Goal: Task Accomplishment & Management: Manage account settings

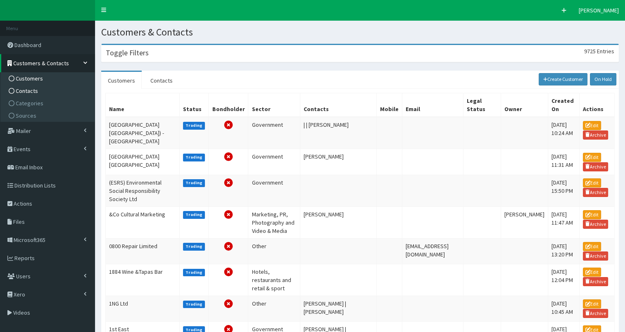
click at [31, 92] on span "Contacts" at bounding box center [27, 90] width 22 height 7
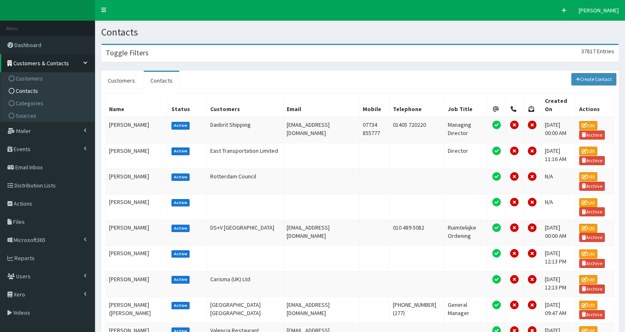
drag, startPoint x: 209, startPoint y: 55, endPoint x: 216, endPoint y: 56, distance: 7.2
click at [209, 55] on div "Toggle Filters 37817 Entries" at bounding box center [360, 53] width 517 height 17
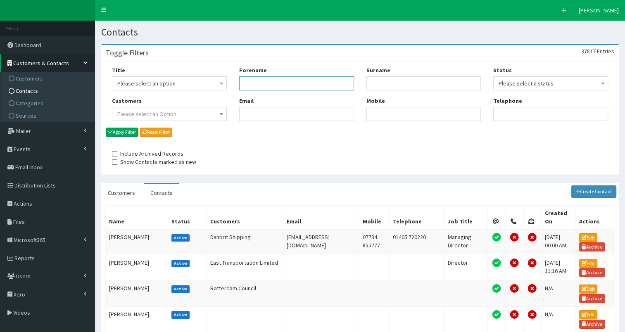
click at [259, 87] on input "Forename" at bounding box center [296, 83] width 115 height 14
type input "richard"
type input "sch"
click at [127, 131] on button "Apply Filter" at bounding box center [122, 132] width 33 height 9
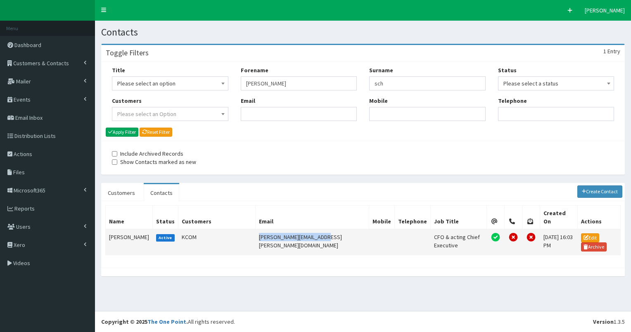
drag, startPoint x: 256, startPoint y: 227, endPoint x: 322, endPoint y: 229, distance: 66.5
click at [322, 229] on td "[PERSON_NAME][EMAIL_ADDRESS][PERSON_NAME][DOMAIN_NAME]" at bounding box center [313, 242] width 114 height 26
copy td "[PERSON_NAME][EMAIL_ADDRESS][PERSON_NAME][DOMAIN_NAME]"
click at [583, 233] on link "Edit" at bounding box center [590, 237] width 18 height 9
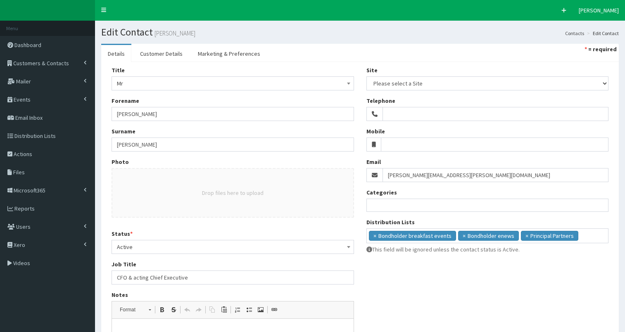
select select
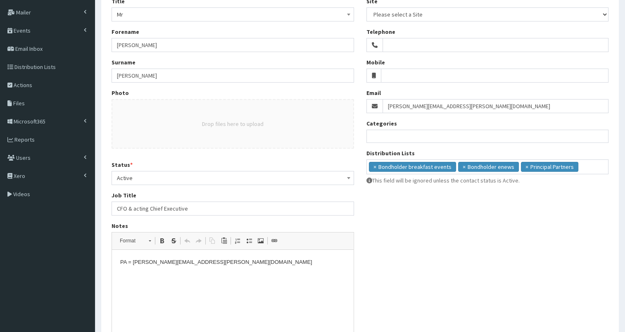
scroll to position [69, 0]
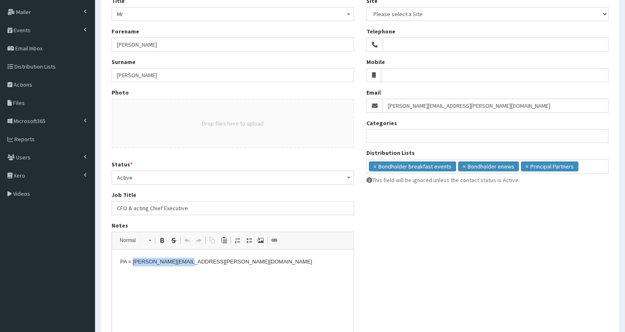
drag, startPoint x: 133, startPoint y: 262, endPoint x: 232, endPoint y: 271, distance: 98.7
click at [232, 271] on html "PA = Diane.Wray@kcom.com" at bounding box center [233, 261] width 242 height 25
copy p "Diane.Wray@kcom.com"
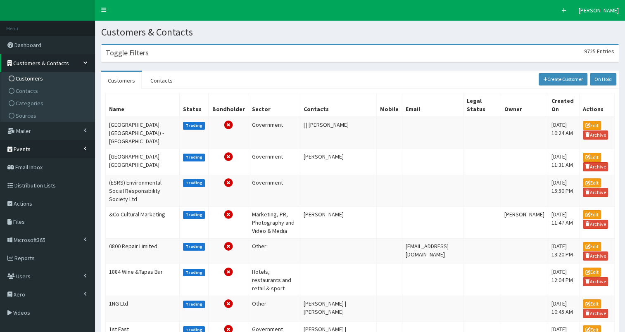
click at [26, 149] on span "Events" at bounding box center [22, 148] width 17 height 7
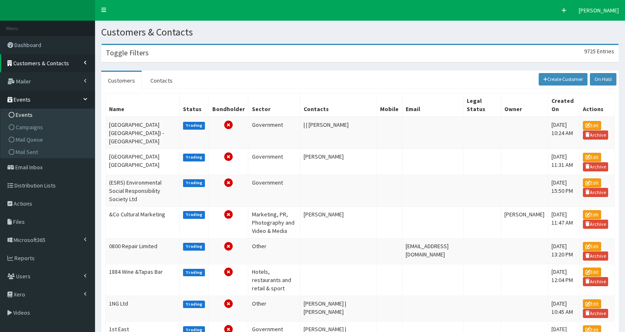
click at [28, 111] on span "Events" at bounding box center [24, 114] width 17 height 7
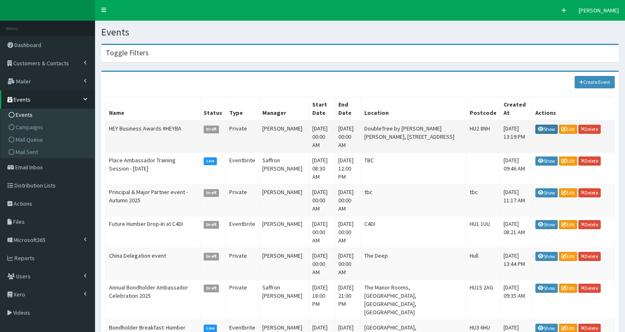
click at [549, 125] on link "Show" at bounding box center [546, 129] width 22 height 9
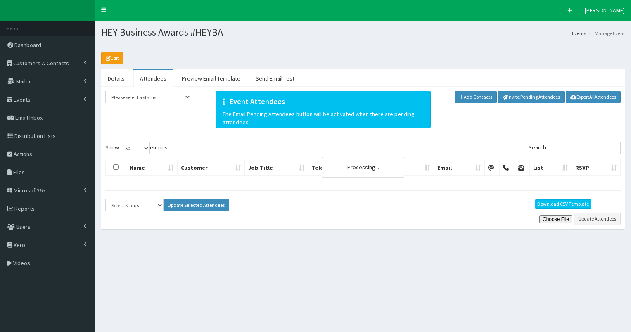
select select "50"
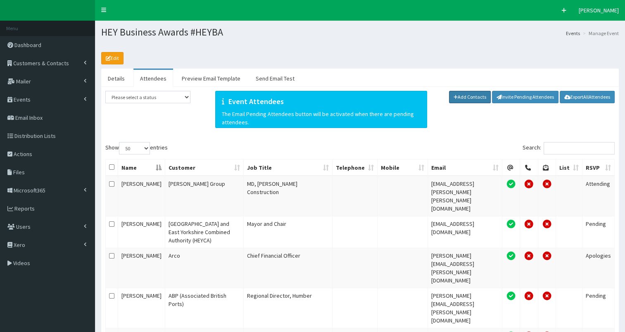
click at [461, 96] on link "Add Contacts" at bounding box center [470, 97] width 42 height 12
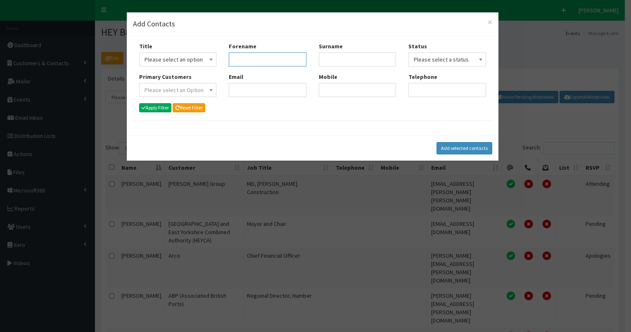
click at [255, 58] on input "Forename" at bounding box center [268, 59] width 78 height 14
type input "rich"
type input "sch"
click at [153, 107] on button "Apply Filter" at bounding box center [155, 107] width 33 height 9
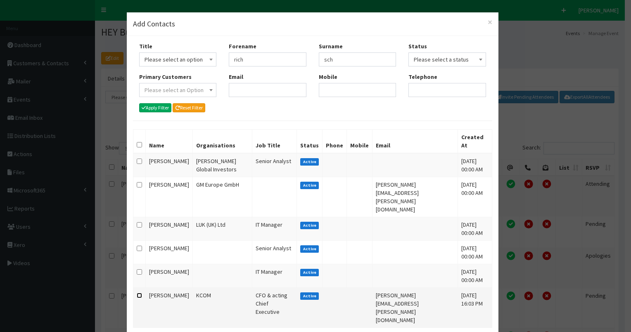
click at [137, 293] on input "checkbox" at bounding box center [139, 295] width 5 height 5
checkbox input "true"
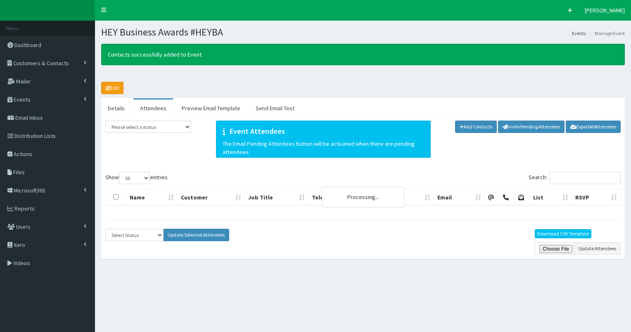
select select "50"
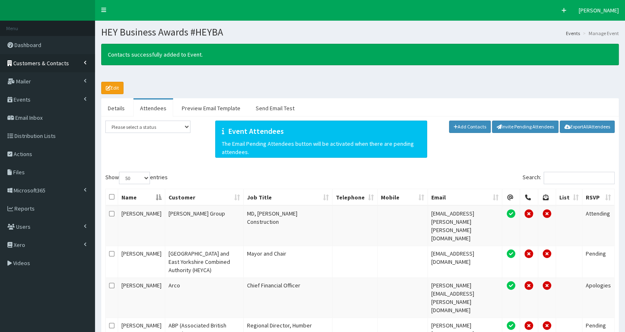
click at [41, 61] on span "Customers & Contacts" at bounding box center [41, 62] width 56 height 7
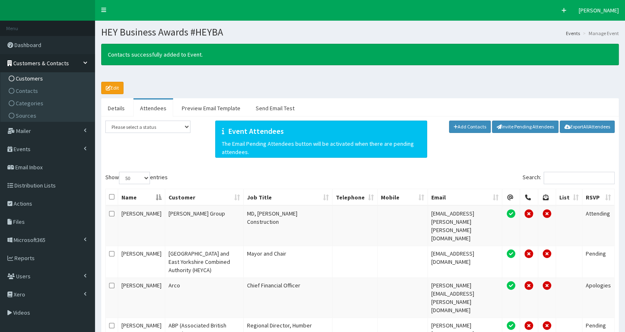
click at [33, 78] on span "Customers" at bounding box center [29, 78] width 27 height 7
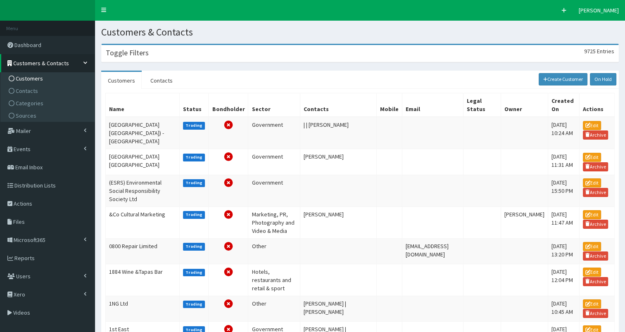
click at [151, 51] on div "Toggle Filters 9725 Entries" at bounding box center [360, 53] width 517 height 17
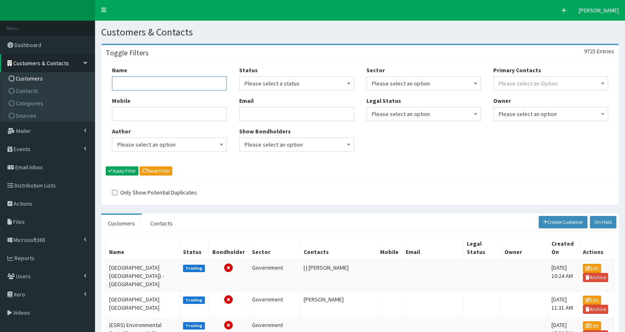
click at [141, 85] on input "Name" at bounding box center [169, 83] width 115 height 14
type input "hodgso"
click at [111, 170] on icon "submit" at bounding box center [110, 170] width 5 height 3
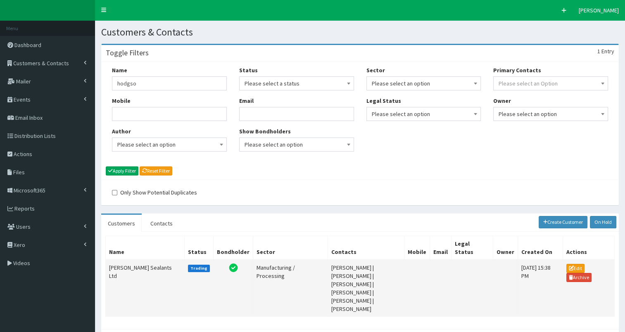
click at [132, 260] on td "[PERSON_NAME] Sealants Ltd" at bounding box center [145, 288] width 79 height 57
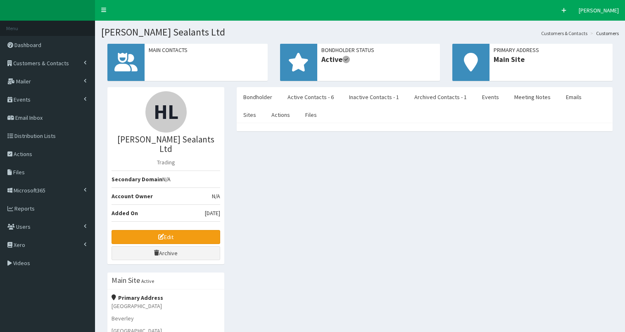
select select "50"
click at [524, 99] on link "Meeting Notes" at bounding box center [532, 96] width 50 height 17
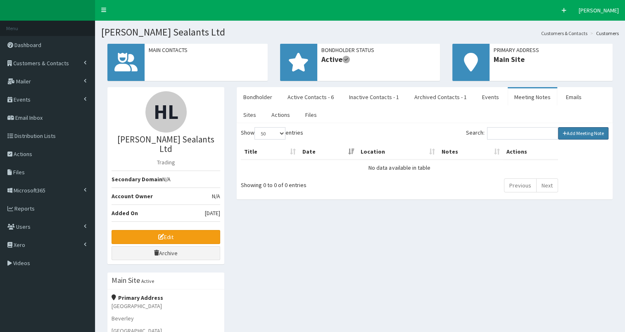
click at [569, 132] on link "Add Meeting Note" at bounding box center [583, 133] width 51 height 12
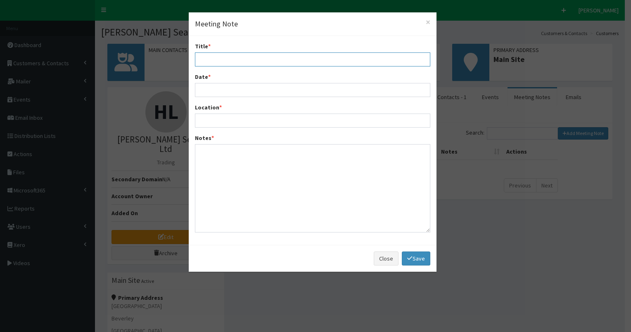
click at [221, 59] on input "Title *" at bounding box center [312, 59] width 235 height 14
click at [249, 59] on input "Annual review meetign with [PERSON_NAME] & [PERSON_NAME]" at bounding box center [312, 59] width 235 height 14
type input "Annual review meeting with [PERSON_NAME] & [PERSON_NAME]"
click at [228, 88] on input "Date *" at bounding box center [312, 90] width 235 height 14
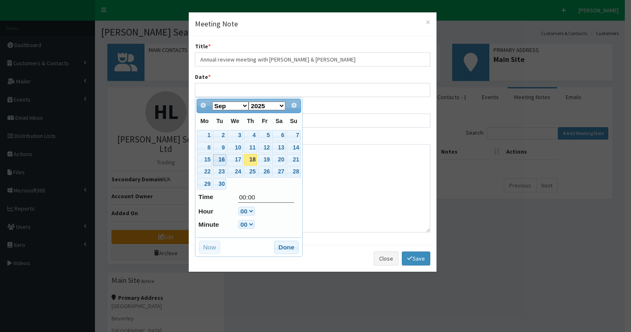
click at [222, 159] on link "16" at bounding box center [219, 159] width 13 height 11
type input "[DATE] 00:00"
click at [285, 244] on button "Done" at bounding box center [286, 247] width 24 height 13
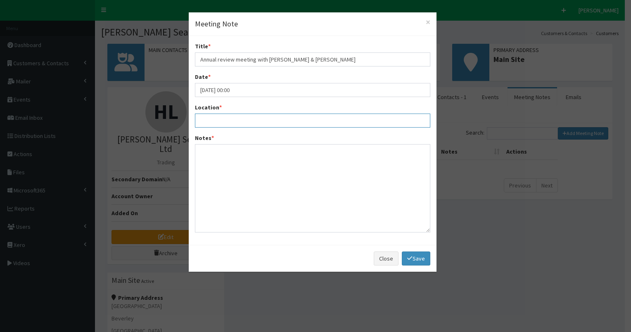
click at [215, 124] on input "Location *" at bounding box center [312, 121] width 235 height 14
type input "[GEOGRAPHIC_DATA] site, [GEOGRAPHIC_DATA]"
click at [206, 154] on textarea "Notes *" at bounding box center [312, 188] width 235 height 88
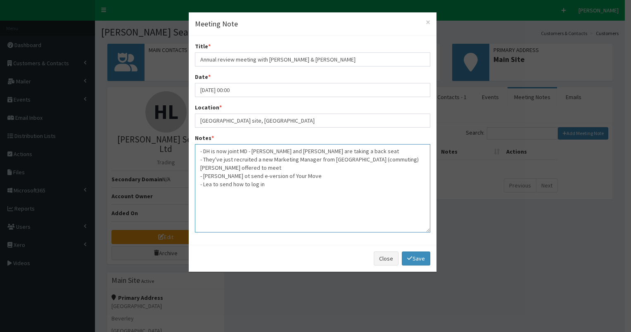
click at [213, 177] on textarea "- DH is now joint MD - [PERSON_NAME] and [PERSON_NAME] are taking a back seat -…" at bounding box center [312, 188] width 235 height 88
click at [272, 187] on textarea "- DH is now joint MD - [PERSON_NAME] and [PERSON_NAME] are taking a back seat -…" at bounding box center [312, 188] width 235 height 88
click at [222, 200] on textarea "- DH is now joint MD - [PERSON_NAME] and [PERSON_NAME] are taking a back seat -…" at bounding box center [312, 188] width 235 height 88
click at [287, 201] on textarea "- DH is now joint MD - [PERSON_NAME] and [PERSON_NAME] are taking a back seat -…" at bounding box center [312, 188] width 235 height 88
drag, startPoint x: 199, startPoint y: 149, endPoint x: 300, endPoint y: 201, distance: 113.2
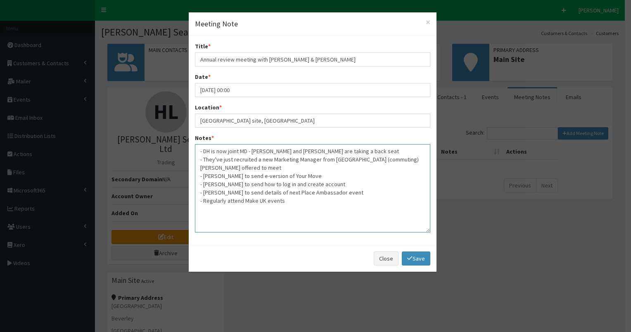
click at [300, 201] on textarea "- DH is now joint MD - [PERSON_NAME] and [PERSON_NAME] are taking a back seat -…" at bounding box center [312, 188] width 235 height 88
type textarea "- DH is now joint MD - [PERSON_NAME] and [PERSON_NAME] are taking a back seat -…"
click at [419, 257] on link "Save" at bounding box center [416, 258] width 28 height 14
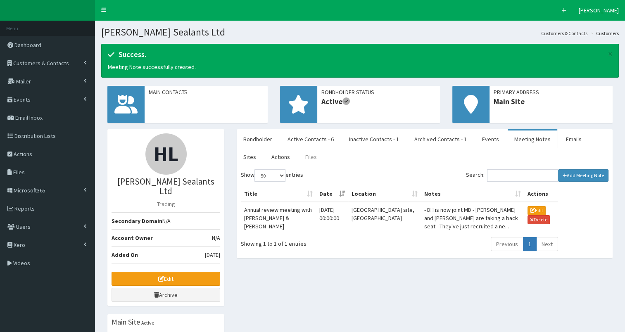
click at [299, 157] on link "Files" at bounding box center [311, 156] width 25 height 17
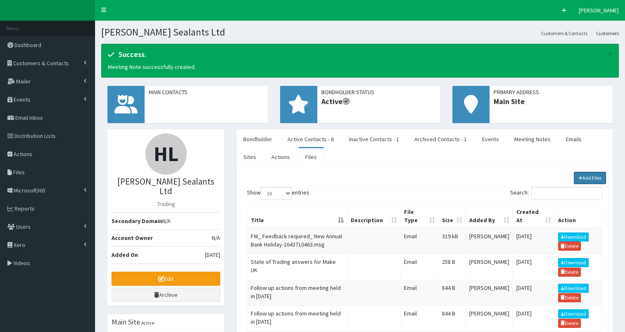
click at [591, 177] on link "Add Files" at bounding box center [590, 178] width 33 height 12
